Goal: Information Seeking & Learning: Learn about a topic

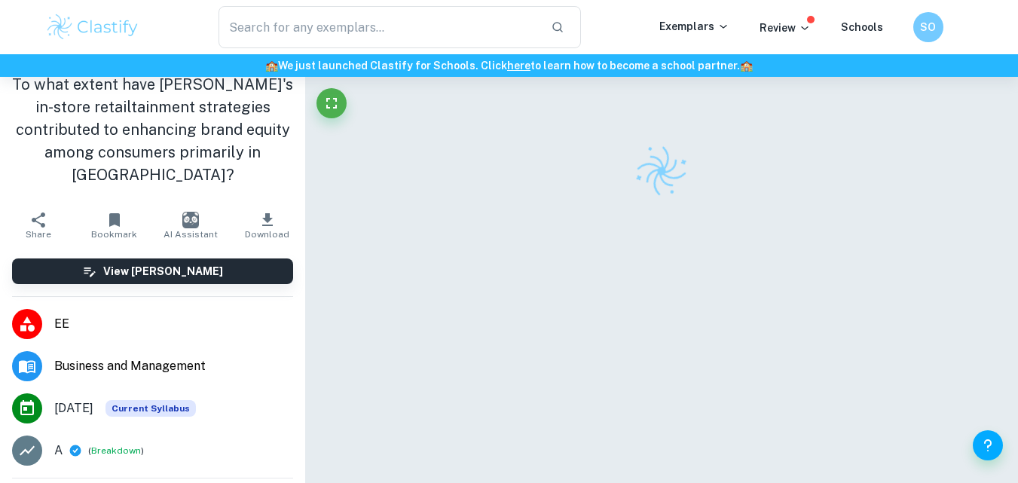
scroll to position [151, 0]
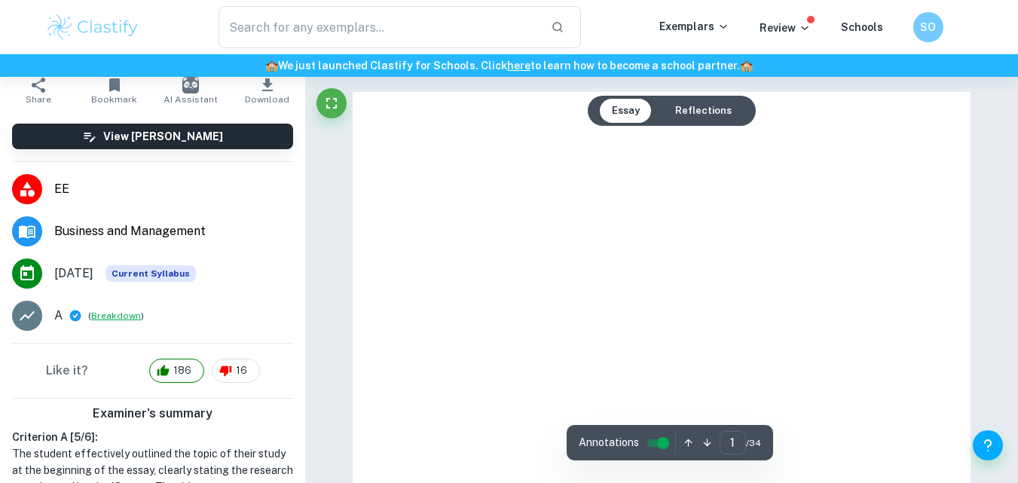
click at [127, 313] on button "Breakdown" at bounding box center [116, 316] width 50 height 14
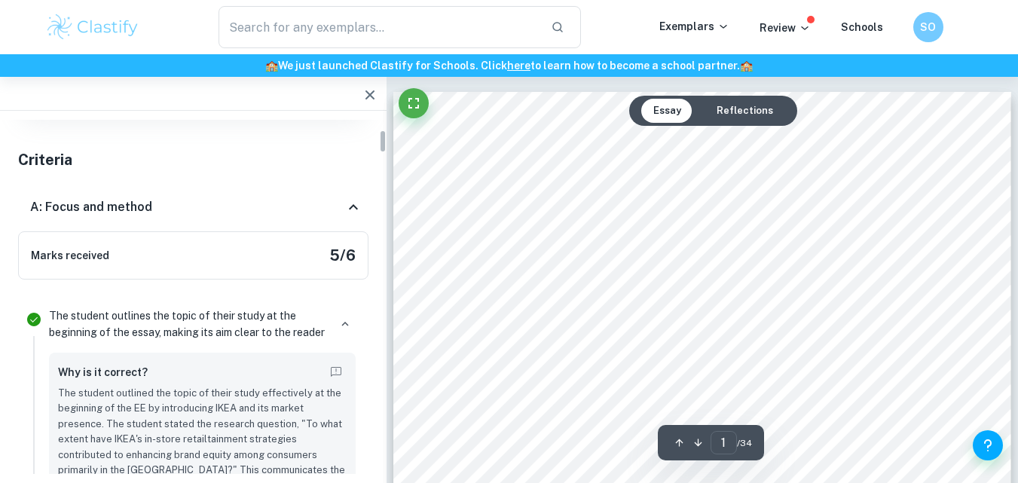
scroll to position [301, 0]
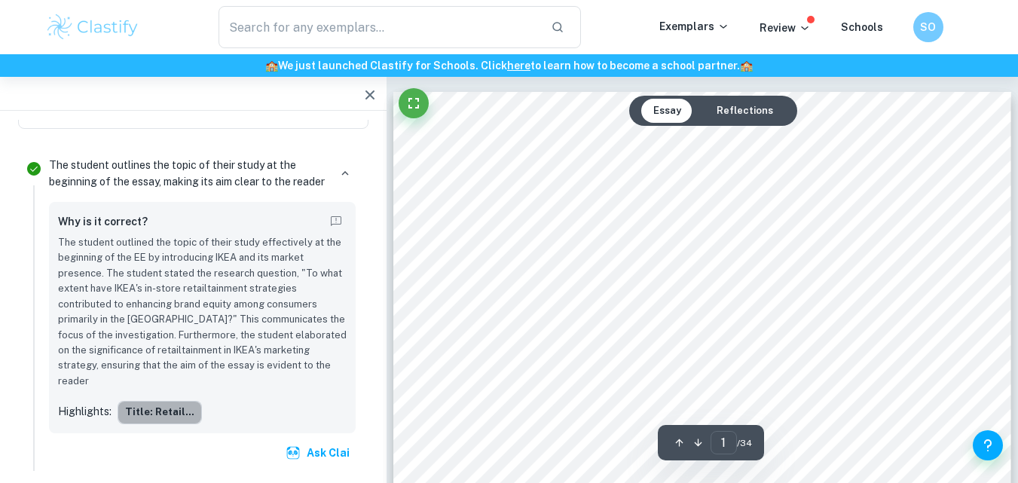
click at [182, 401] on button "Title: Retail..." at bounding box center [160, 412] width 84 height 23
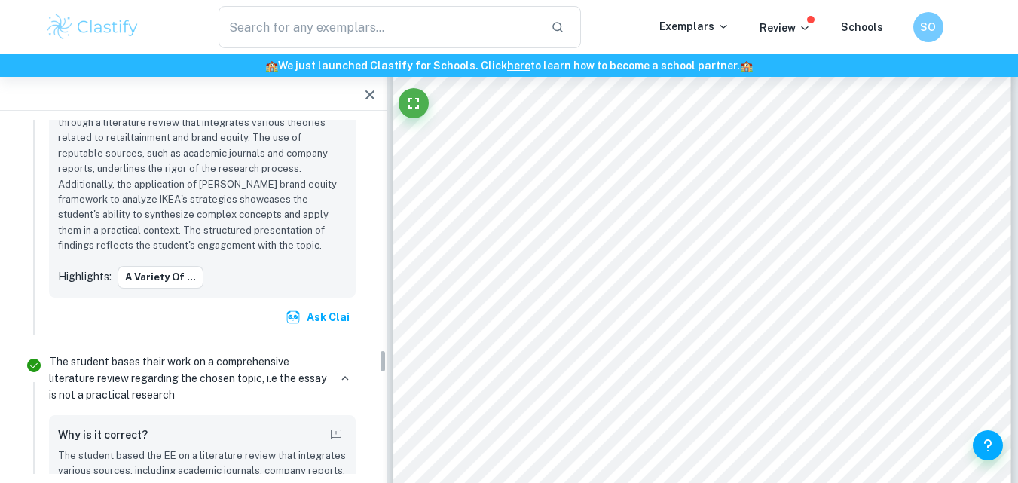
scroll to position [3466, 0]
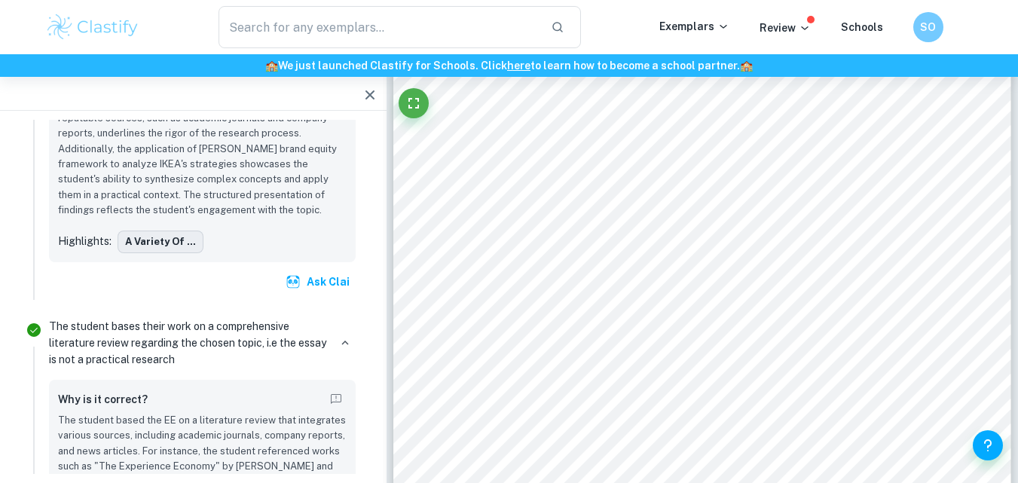
click at [182, 231] on button "A variety of ..." at bounding box center [161, 242] width 86 height 23
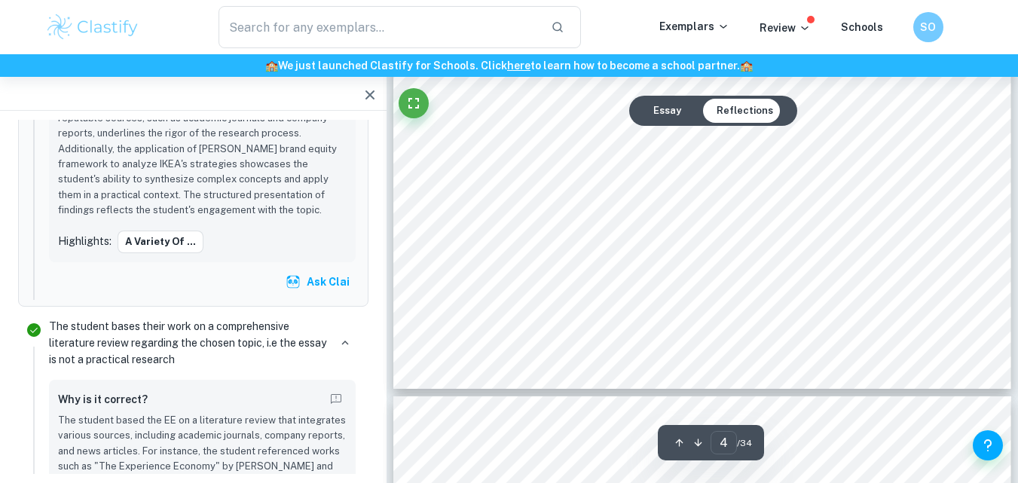
type input "5"
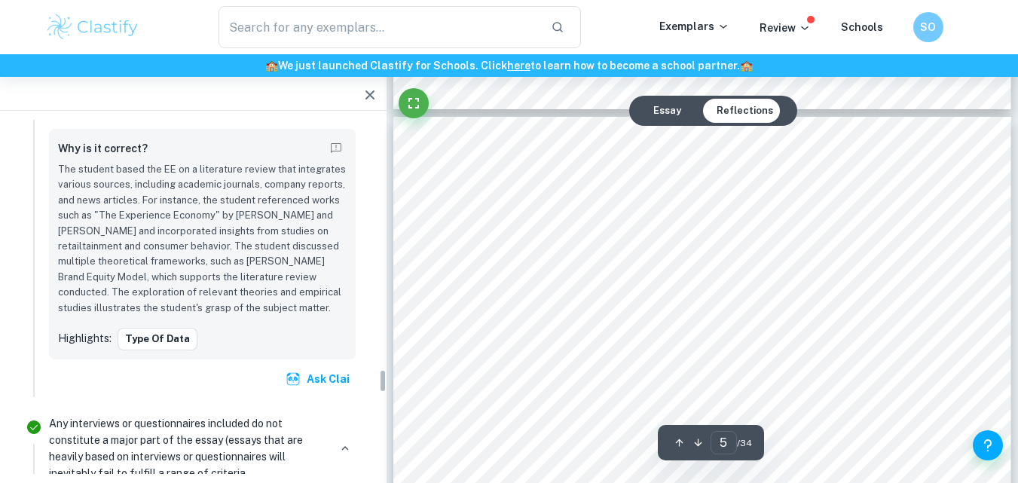
scroll to position [3767, 0]
